Goal: Task Accomplishment & Management: Use online tool/utility

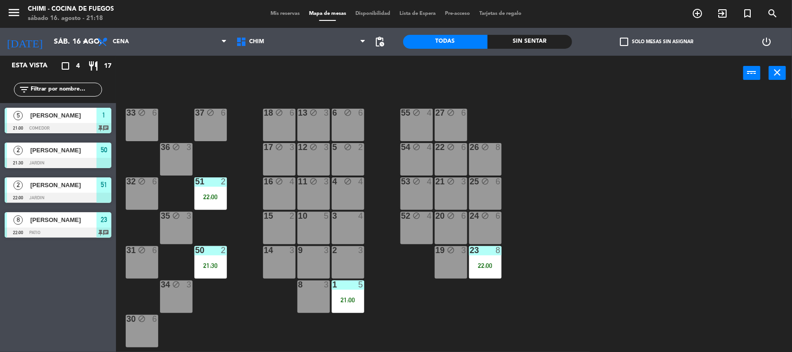
click at [284, 228] on div "15 2" at bounding box center [279, 228] width 32 height 32
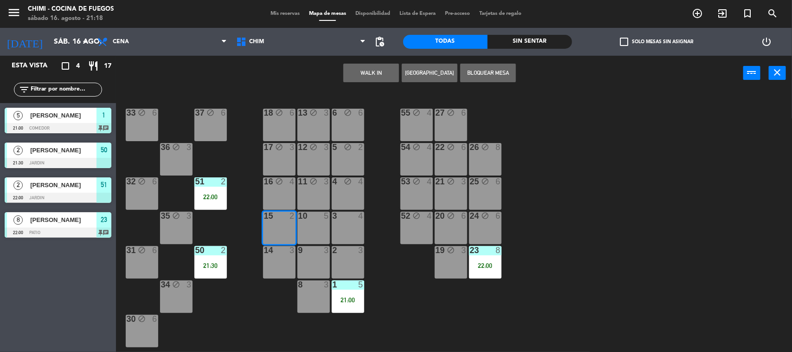
click at [319, 226] on div "10 5" at bounding box center [313, 228] width 32 height 32
click at [349, 228] on div "3 4" at bounding box center [348, 228] width 32 height 32
click at [504, 79] on button "Bloquear Mesa" at bounding box center [488, 73] width 56 height 19
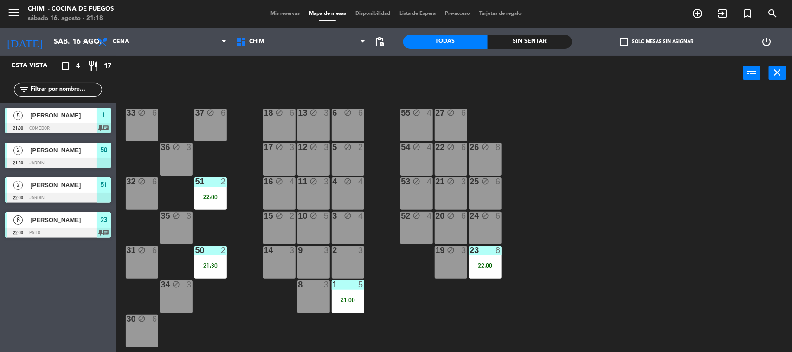
click at [289, 250] on div "3" at bounding box center [292, 250] width 6 height 8
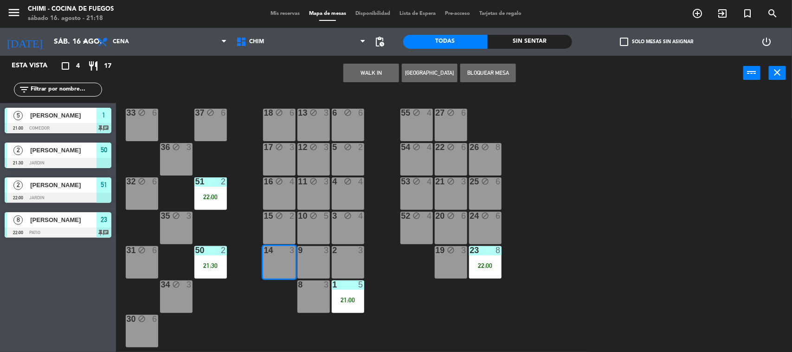
click at [311, 255] on div "9 3" at bounding box center [313, 262] width 32 height 32
click at [346, 263] on div "2 3" at bounding box center [348, 262] width 32 height 32
click at [486, 69] on button "Bloquear Mesa" at bounding box center [488, 73] width 56 height 19
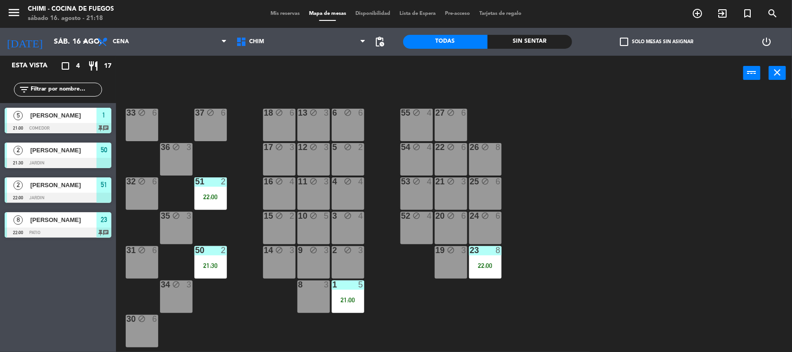
click at [314, 290] on div "8 3" at bounding box center [313, 296] width 32 height 32
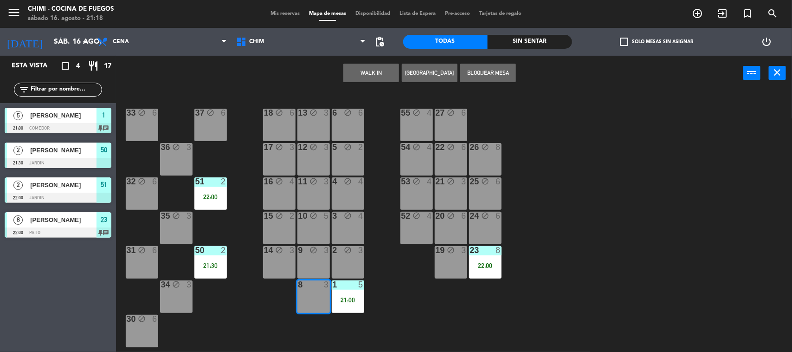
click at [487, 77] on button "Bloquear Mesa" at bounding box center [488, 73] width 56 height 19
